Goal: Information Seeking & Learning: Learn about a topic

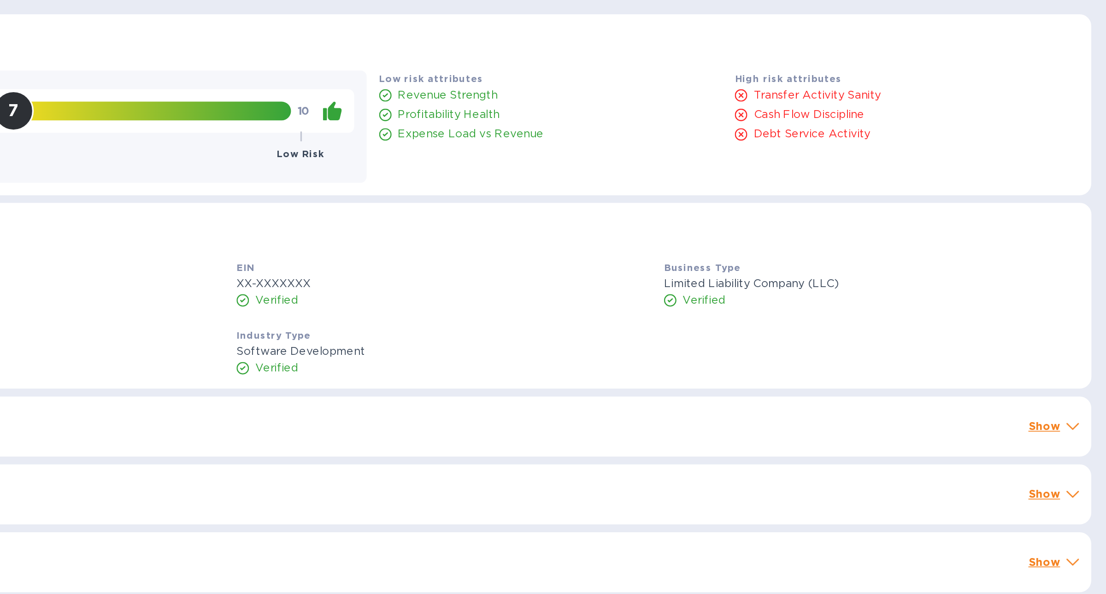
click at [720, 94] on p "Revenue Strength" at bounding box center [717, 93] width 59 height 10
copy div "Revenue Strength"
click at [690, 90] on p "Revenue Strength" at bounding box center [717, 93] width 59 height 10
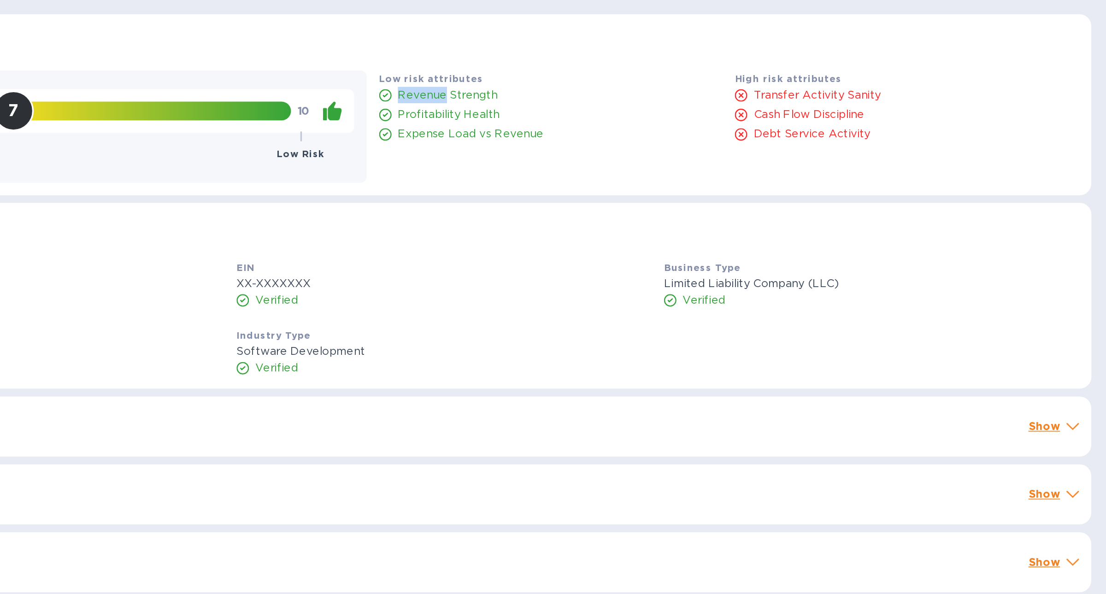
click at [690, 90] on p "Revenue Strength" at bounding box center [717, 93] width 59 height 10
drag, startPoint x: 747, startPoint y: 91, endPoint x: 683, endPoint y: 94, distance: 63.7
click at [683, 94] on div "Revenue Strength" at bounding box center [778, 92] width 207 height 13
click at [679, 76] on div "Low risk attributes Revenue Strength Profitability Health Expense Load vs Reven…" at bounding box center [778, 111] width 211 height 74
drag, startPoint x: 674, startPoint y: 82, endPoint x: 735, endPoint y: 82, distance: 61.3
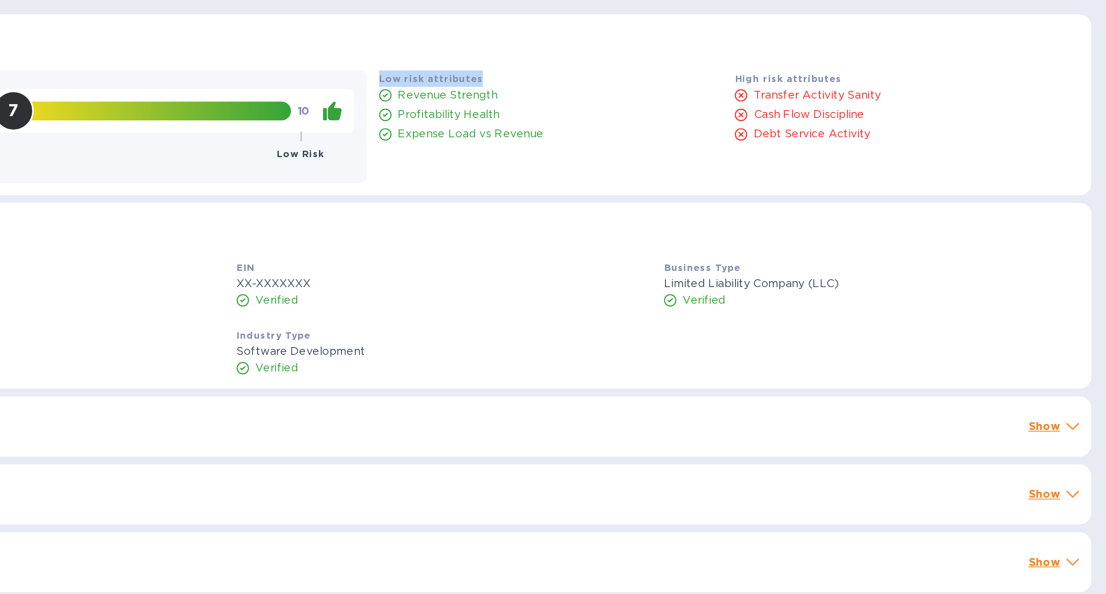
click at [735, 82] on div "Low risk attributes Revenue Strength Profitability Health Expense Load vs Reven…" at bounding box center [778, 111] width 211 height 74
drag, startPoint x: 883, startPoint y: 83, endPoint x: 964, endPoint y: 83, distance: 81.6
click at [964, 83] on div "High risk attributes Transfer Activity Sanity Cash Flow Discipline Debt Service…" at bounding box center [988, 111] width 211 height 74
drag, startPoint x: 699, startPoint y: 77, endPoint x: 699, endPoint y: 126, distance: 49.3
click at [699, 126] on div "Low risk attributes Revenue Strength Profitability Health Expense Load vs Reven…" at bounding box center [778, 111] width 211 height 74
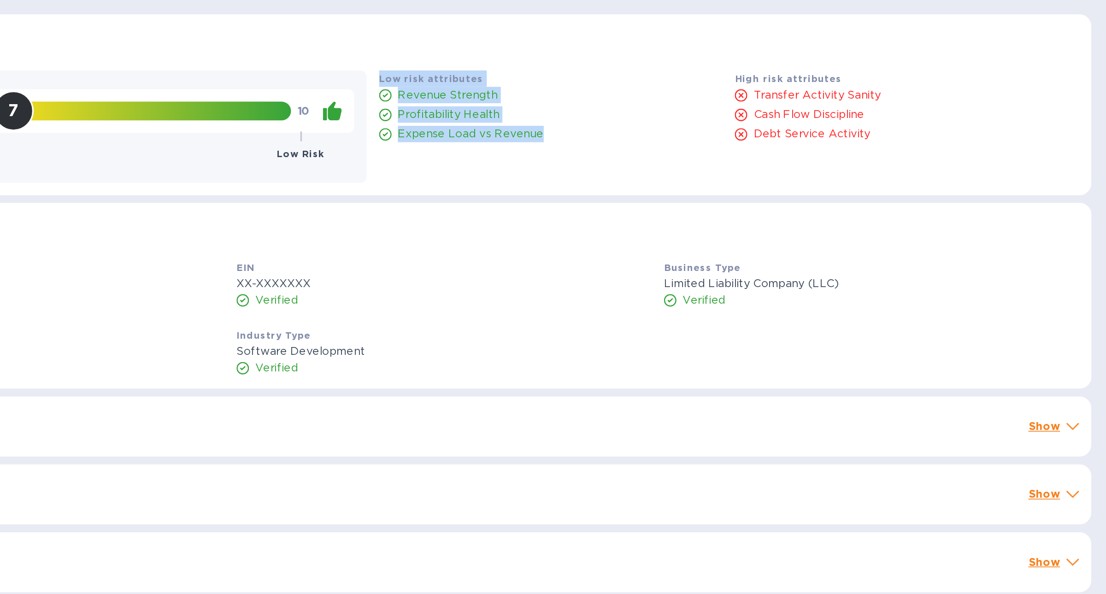
drag, startPoint x: 877, startPoint y: 73, endPoint x: 910, endPoint y: 137, distance: 71.9
click at [911, 138] on div "Credit risk details 1 High Risk 7 10 Low Risk Low risk attributes Revenue Stren…" at bounding box center [588, 98] width 1019 height 108
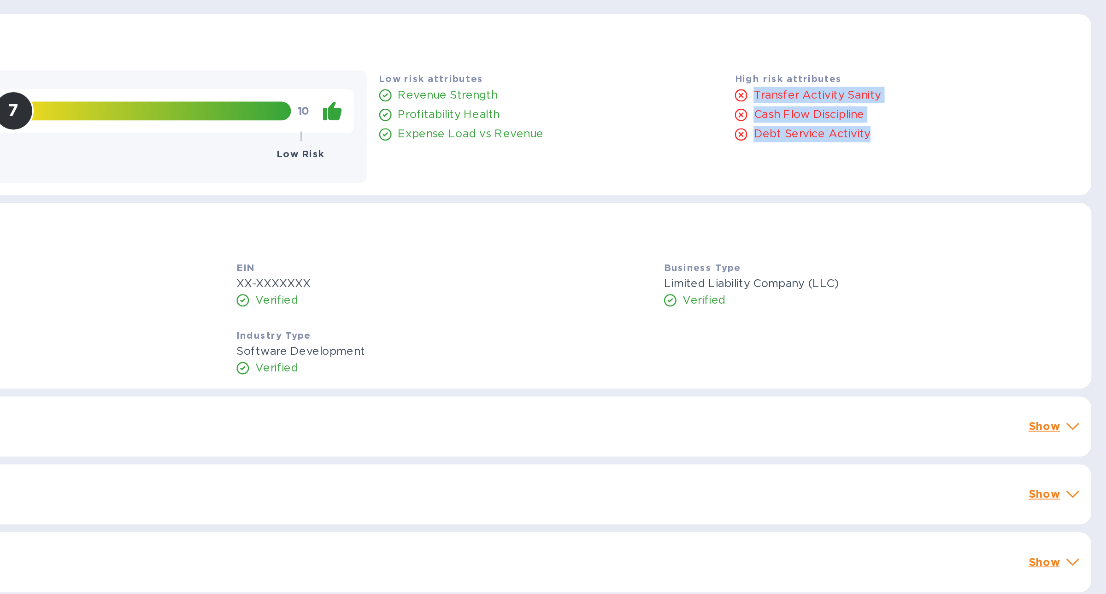
drag, startPoint x: 916, startPoint y: 125, endPoint x: 898, endPoint y: 86, distance: 43.1
click at [898, 86] on div "High risk attributes Transfer Activity Sanity Cash Flow Discipline Debt Service…" at bounding box center [988, 111] width 211 height 74
click at [897, 81] on b "High risk attributes" at bounding box center [918, 82] width 63 height 7
drag, startPoint x: 897, startPoint y: 81, endPoint x: 912, endPoint y: 130, distance: 51.6
click at [912, 130] on div "High risk attributes Transfer Activity Sanity Cash Flow Discipline Debt Service…" at bounding box center [988, 111] width 211 height 74
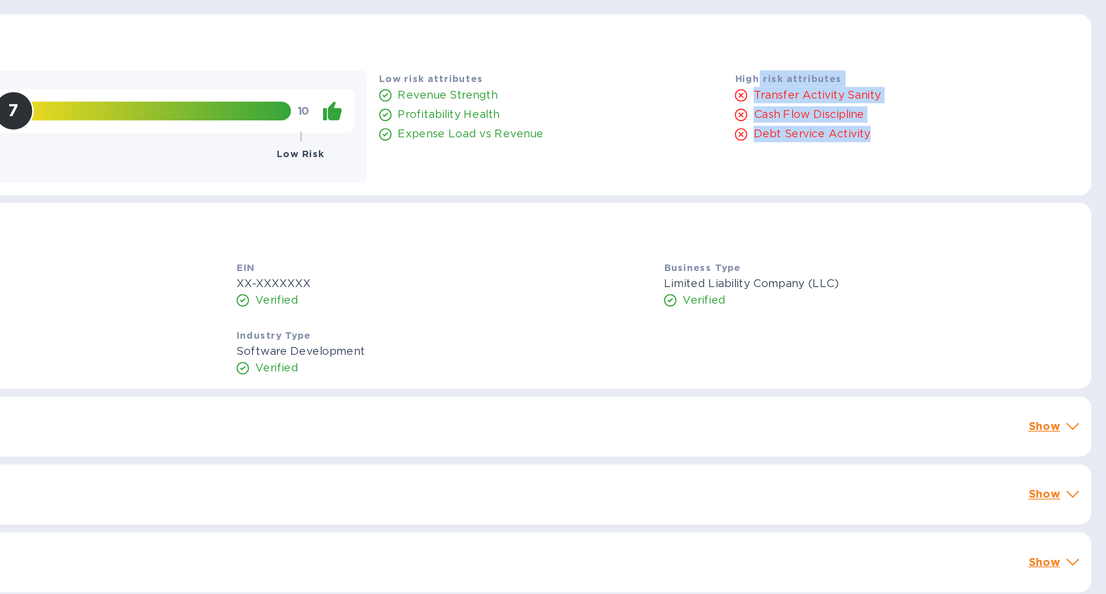
click at [912, 130] on div "High risk attributes Transfer Activity Sanity Cash Flow Discipline Debt Service…" at bounding box center [988, 111] width 211 height 74
drag, startPoint x: 947, startPoint y: 117, endPoint x: 884, endPoint y: 84, distance: 70.9
click at [884, 84] on div "High risk attributes Transfer Activity Sanity Cash Flow Discipline Debt Service…" at bounding box center [988, 111] width 211 height 74
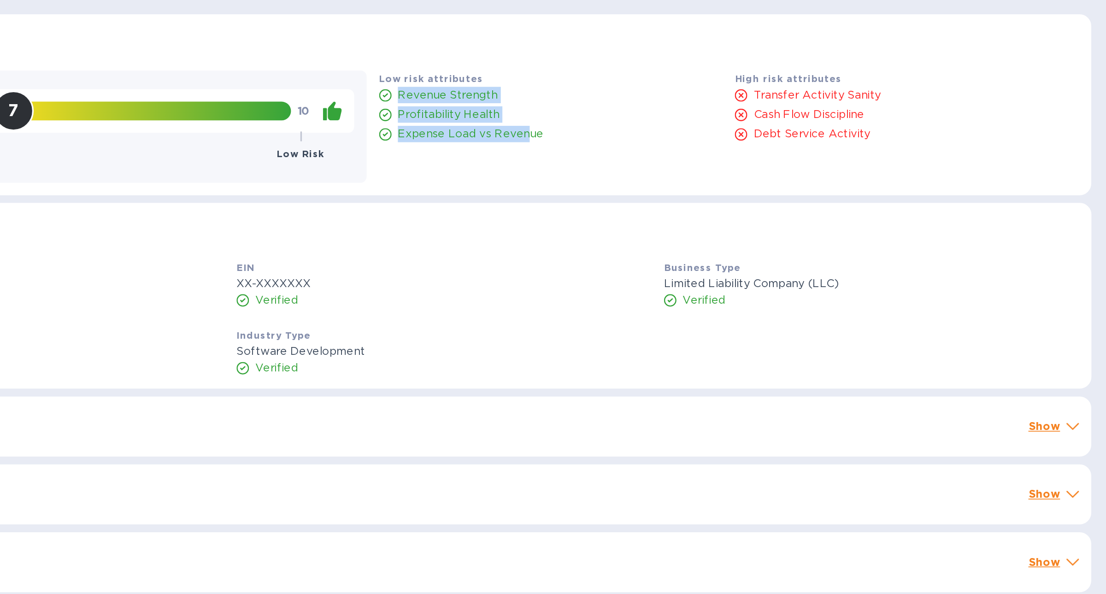
drag, startPoint x: 682, startPoint y: 93, endPoint x: 761, endPoint y: 114, distance: 82.1
click at [761, 114] on div "Revenue Strength Profitability Health Expense Load vs Revenue" at bounding box center [778, 104] width 207 height 36
